Goal: Transaction & Acquisition: Obtain resource

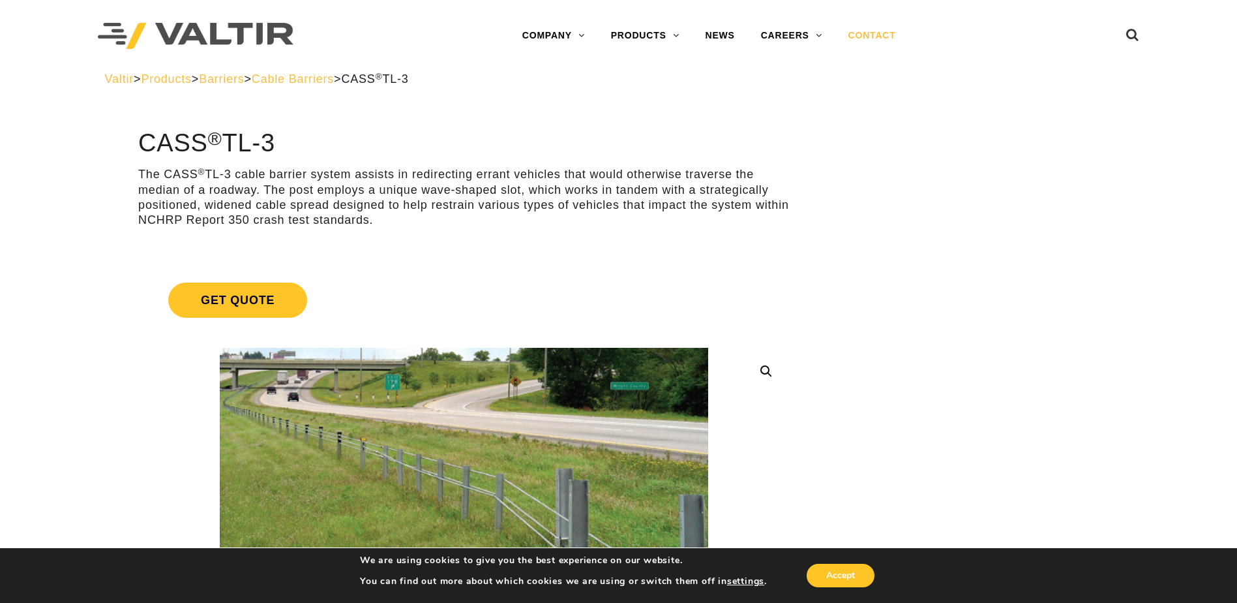
click at [874, 35] on link "CONTACT" at bounding box center [872, 36] width 74 height 26
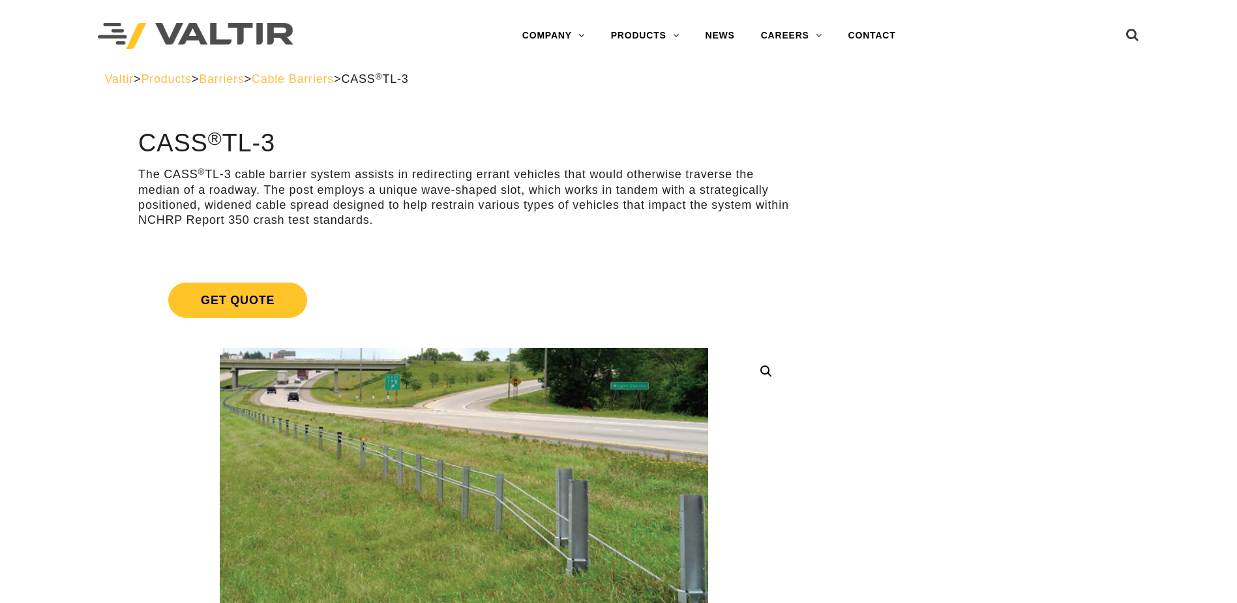
click at [334, 78] on span "Cable Barriers" at bounding box center [293, 78] width 82 height 13
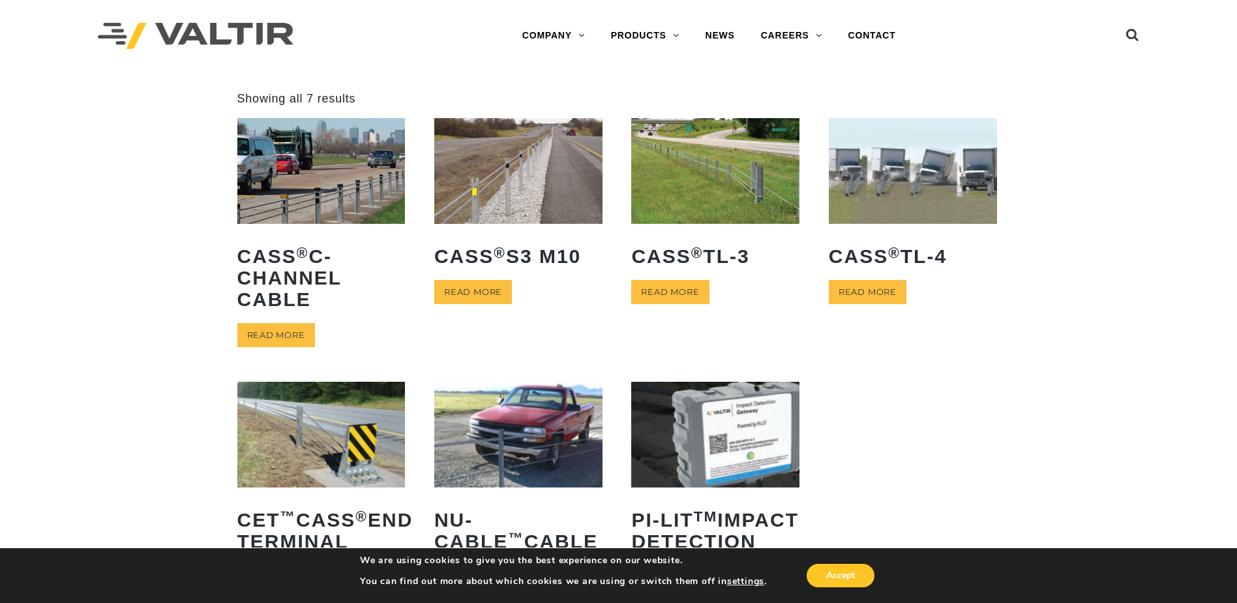
click at [734, 188] on img at bounding box center [715, 170] width 168 height 105
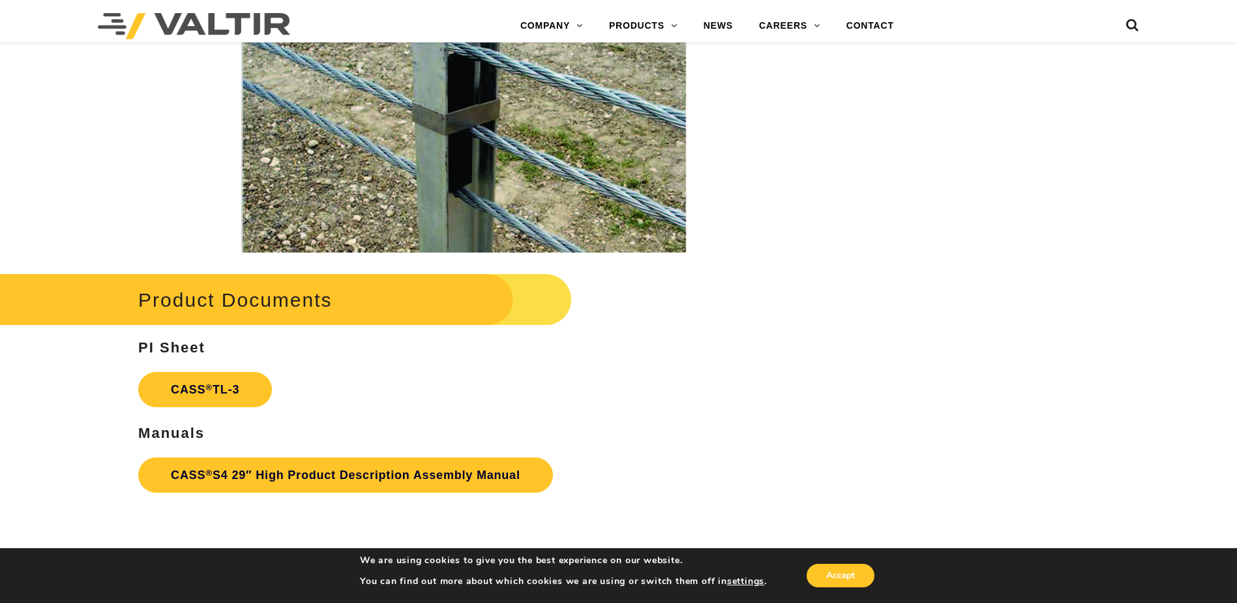
scroll to position [2022, 0]
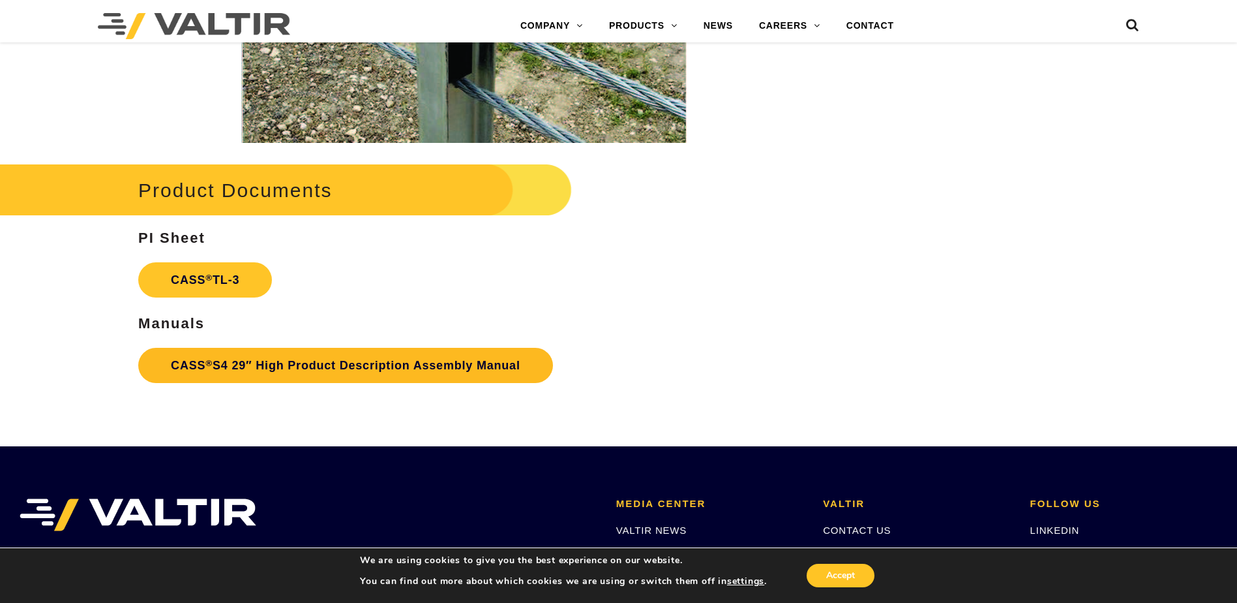
click at [361, 365] on link "CASS ® S4 29″ High Product Description Assembly Manual" at bounding box center [345, 365] width 415 height 35
